Goal: Check status: Check status

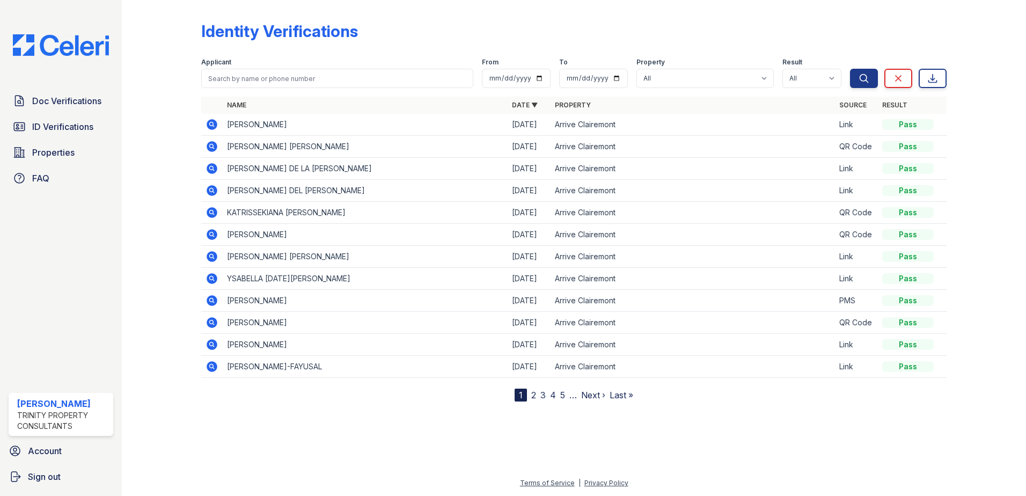
click at [215, 125] on icon at bounding box center [212, 124] width 11 height 11
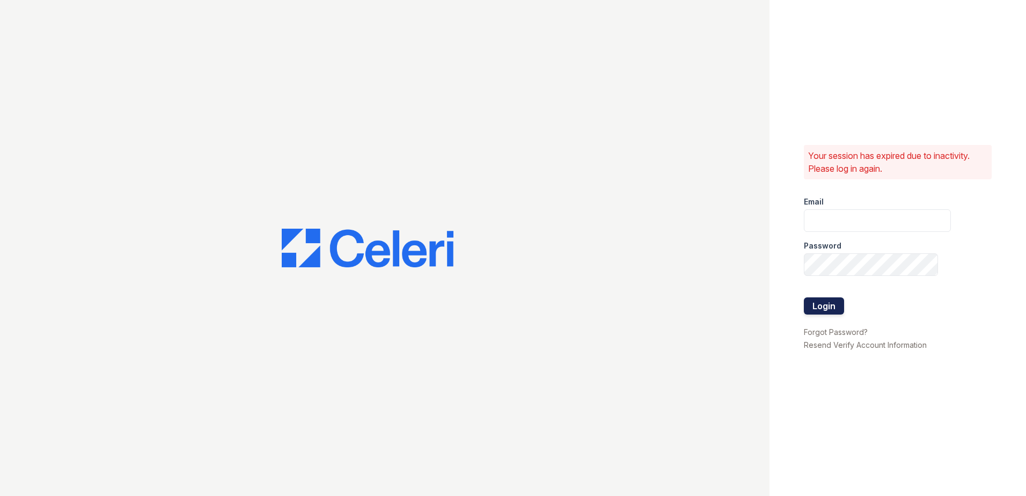
type input "lrussell@trinity-pm.com"
click at [822, 303] on button "Login" at bounding box center [824, 305] width 40 height 17
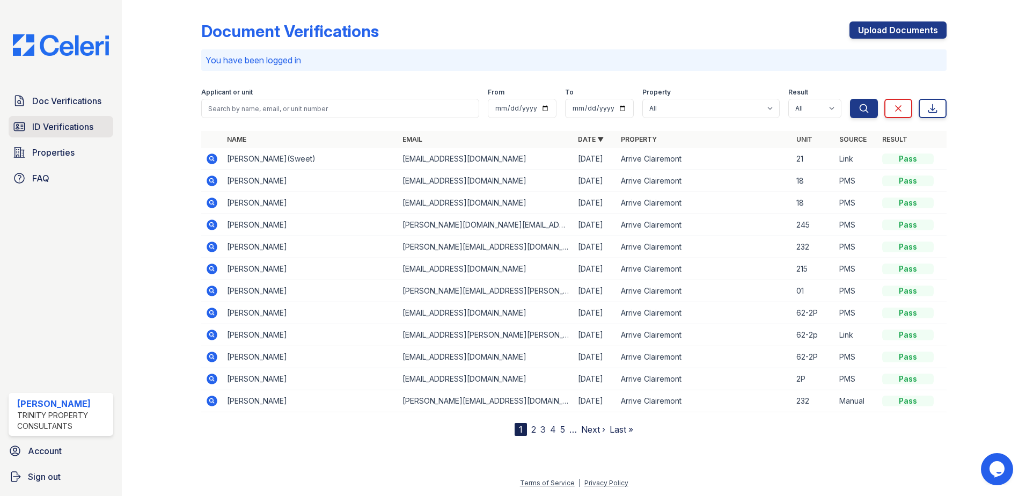
click at [46, 127] on span "ID Verifications" at bounding box center [62, 126] width 61 height 13
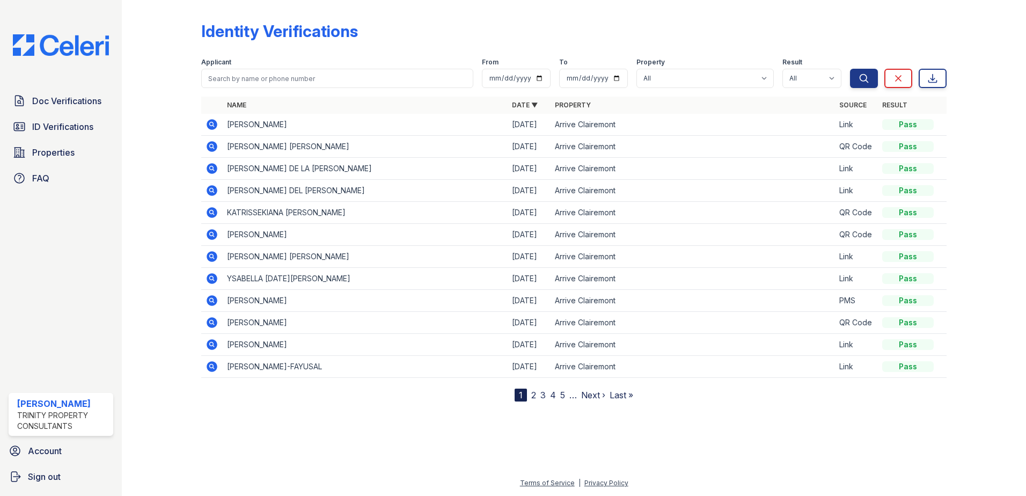
click at [208, 125] on icon at bounding box center [212, 124] width 11 height 11
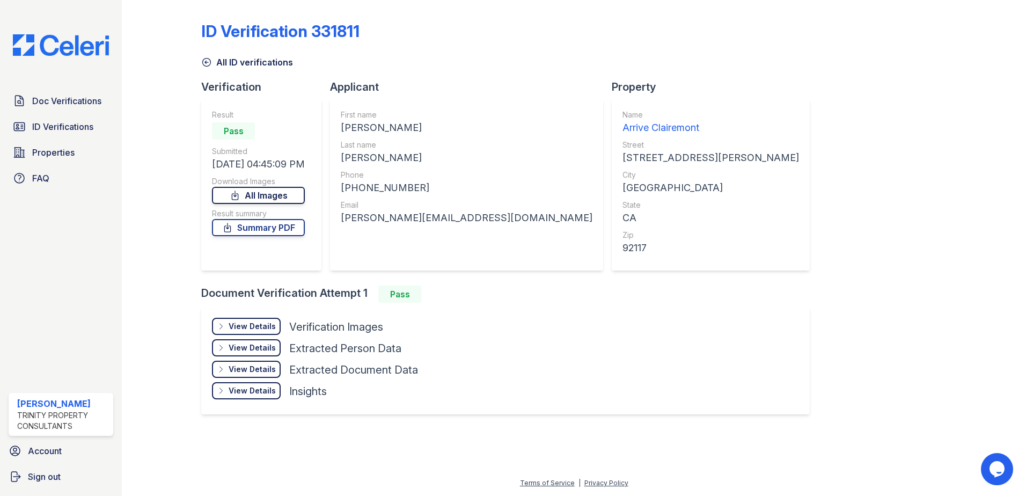
click at [254, 192] on link "All Images" at bounding box center [258, 195] width 93 height 17
click at [693, 197] on div "ID Verification 331811 All ID verifications Verification Result Pass Submitted …" at bounding box center [574, 216] width 746 height 425
click at [172, 246] on div at bounding box center [170, 216] width 62 height 425
